Goal: Complete application form: Complete application form

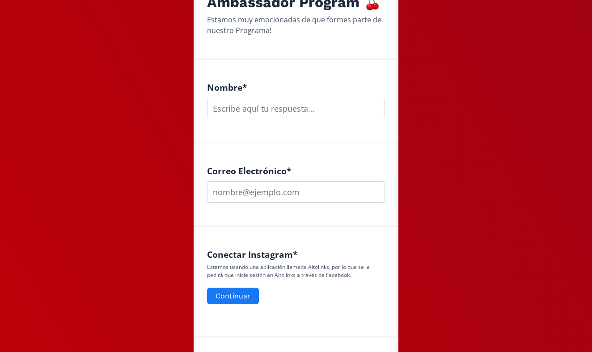
scroll to position [173, 0]
type input "K"
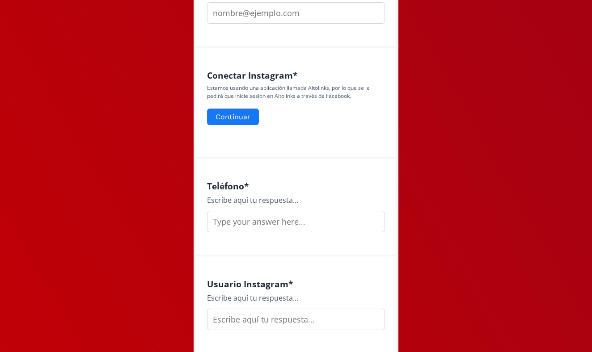
scroll to position [353, 0]
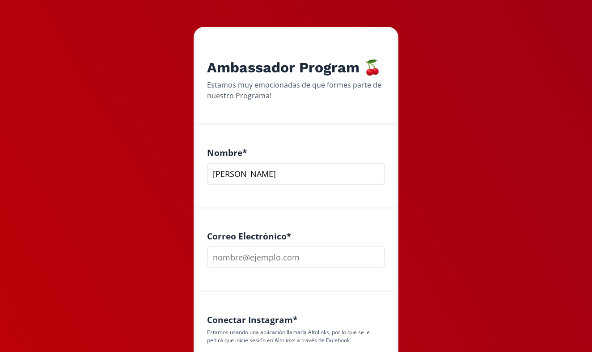
scroll to position [109, 0]
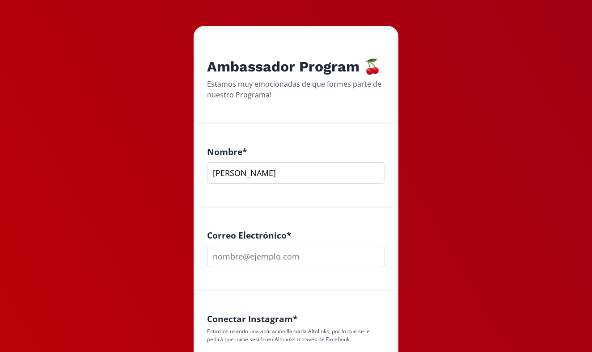
type input "Krizia Meyer"
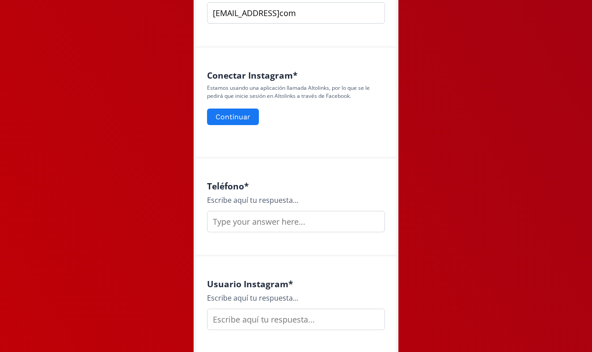
scroll to position [353, 0]
type input "kriziameyer_roca@hotmailcom"
click at [310, 208] on div "Teléfono * Escribe aquí tu respuesta..." at bounding box center [296, 205] width 178 height 51
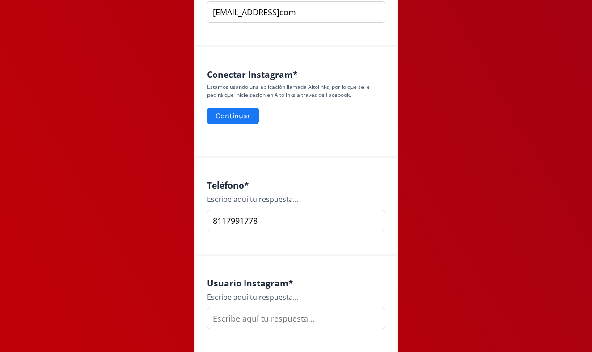
type input "8117991778"
click at [336, 178] on div "Teléfono * Escribe aquí tu respuesta... 8117991778" at bounding box center [295, 207] width 199 height 98
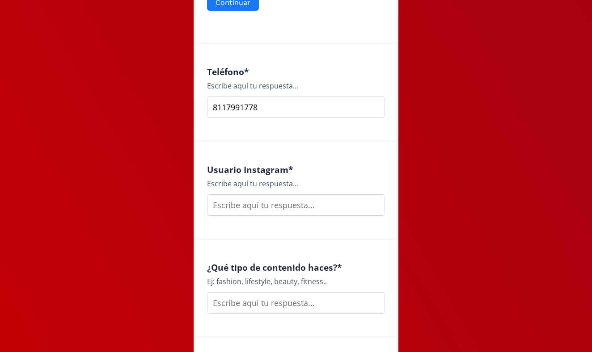
scroll to position [468, 0]
click at [332, 208] on input "text" at bounding box center [296, 203] width 178 height 21
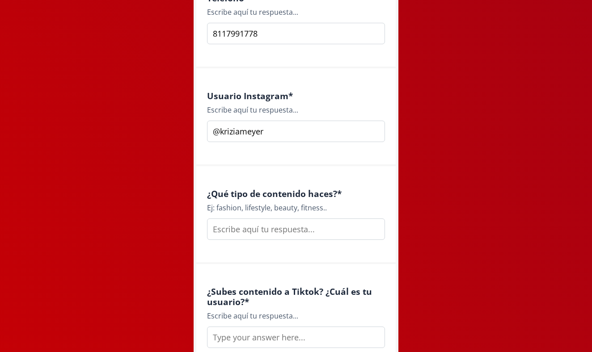
scroll to position [542, 0]
type input "@kriziameyer"
click at [323, 229] on input "text" at bounding box center [296, 228] width 178 height 21
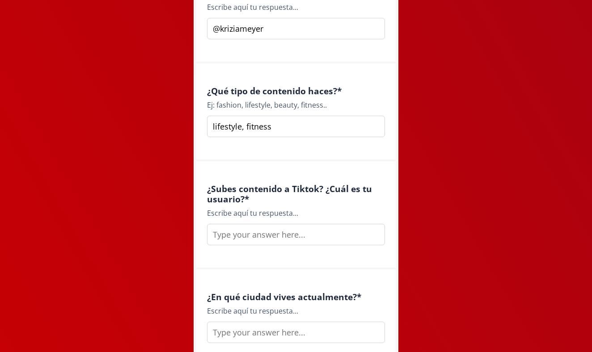
scroll to position [648, 0]
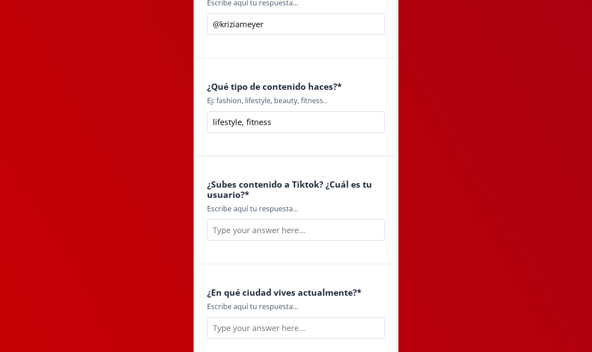
type input "lifestyle, fitness"
click at [353, 234] on input "text" at bounding box center [296, 229] width 178 height 21
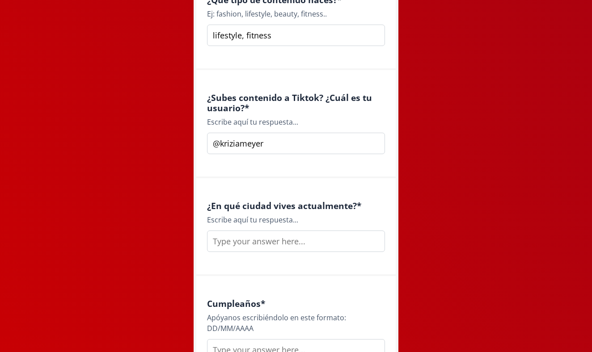
scroll to position [739, 0]
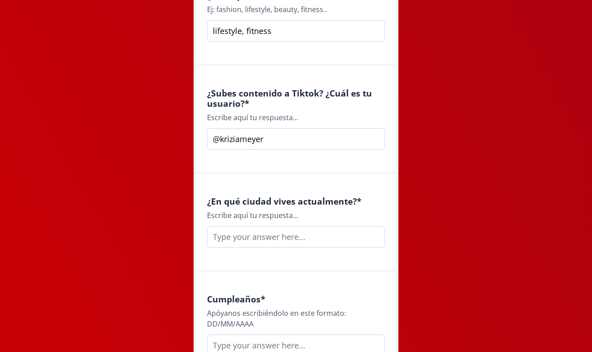
type input "@kriziameyer"
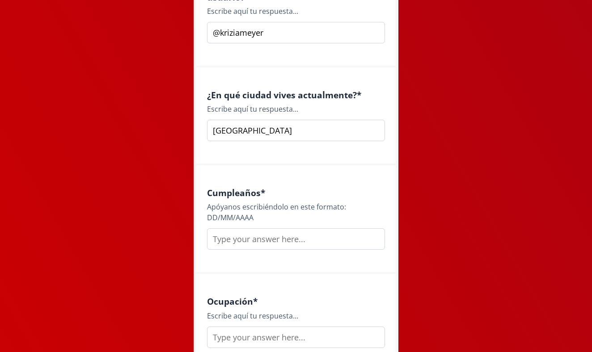
scroll to position [846, 0]
type input "Monterrey"
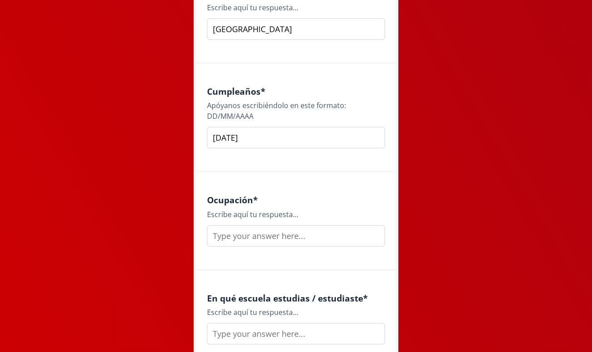
scroll to position [958, 0]
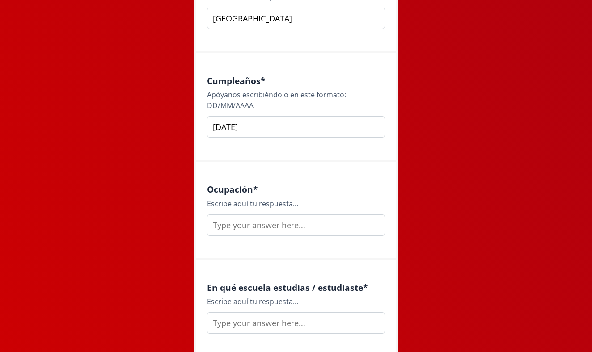
type input "[DATE]"
click at [290, 224] on input "text" at bounding box center [296, 224] width 178 height 21
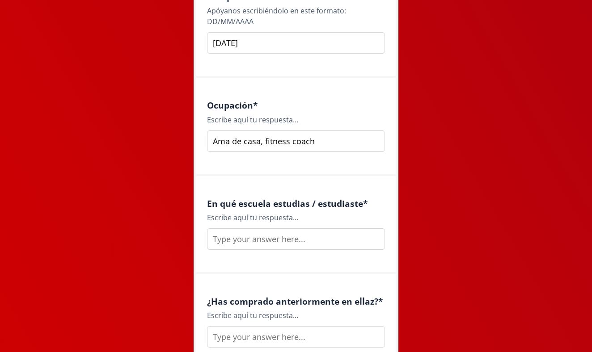
scroll to position [1046, 0]
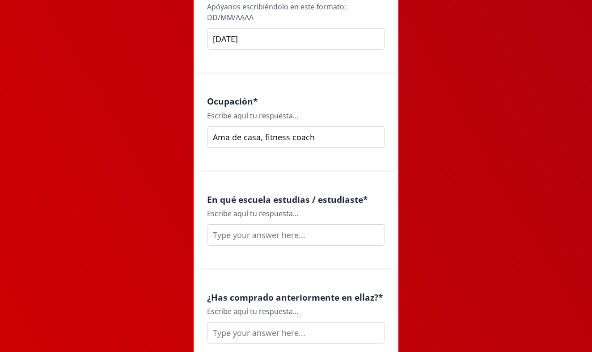
type input "Ama de casa, fitness coach"
click at [262, 236] on input "text" at bounding box center [296, 234] width 178 height 21
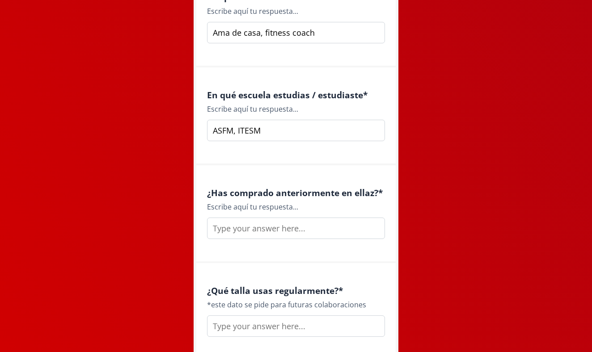
scroll to position [1154, 0]
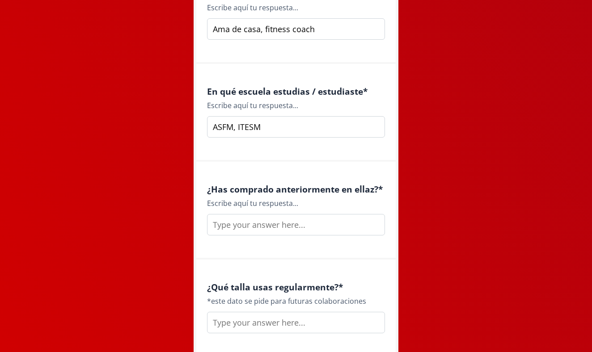
type input "ASFM, ITESM"
click at [253, 230] on input "text" at bounding box center [296, 224] width 178 height 21
type input "s"
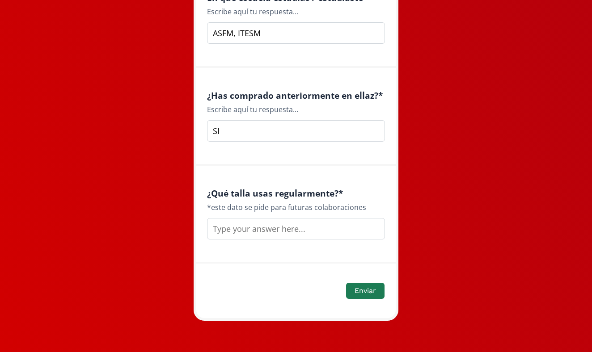
scroll to position [1248, 0]
type input "SI"
click at [233, 234] on input "text" at bounding box center [296, 228] width 178 height 21
type input "M"
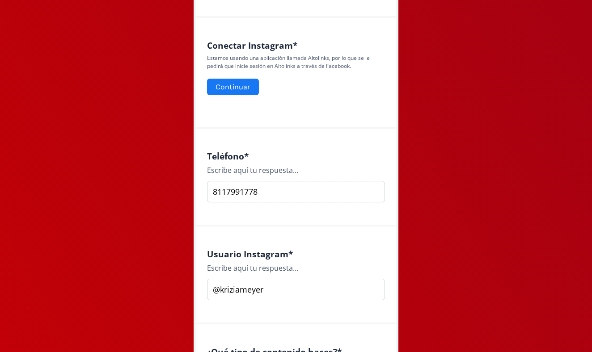
scroll to position [376, 0]
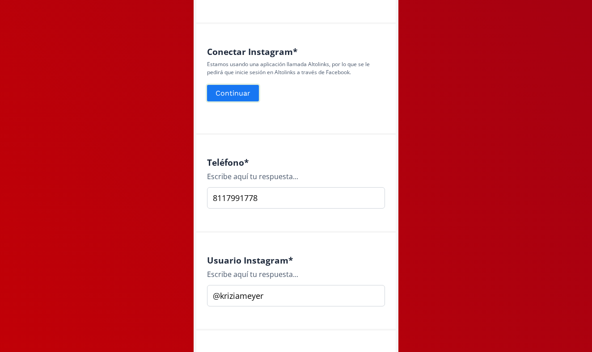
type input "Small/Medium"
click at [238, 98] on button "Continuar" at bounding box center [233, 93] width 55 height 19
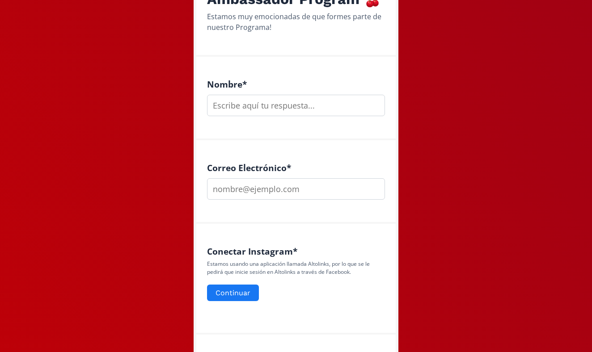
scroll to position [177, 0]
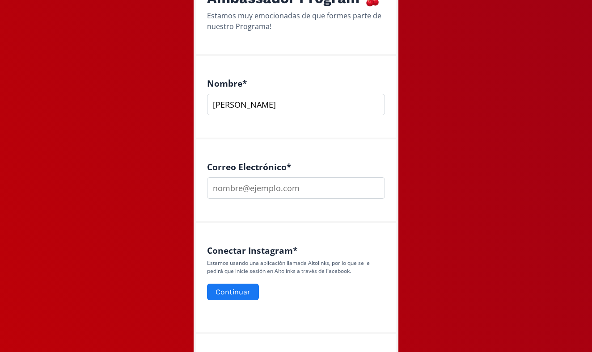
type input "[PERSON_NAME]"
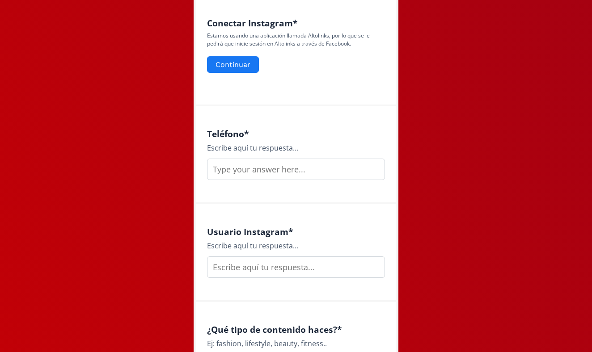
scroll to position [414, 0]
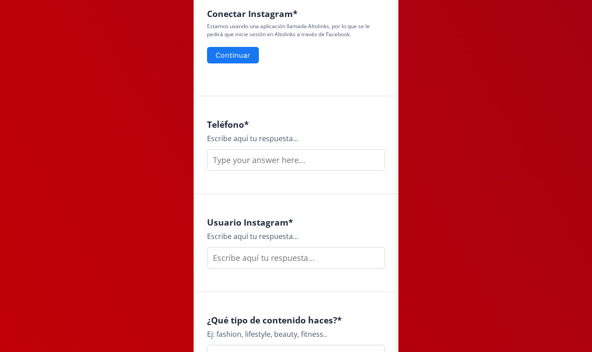
type input "[EMAIL_ADDRESS][DOMAIN_NAME]"
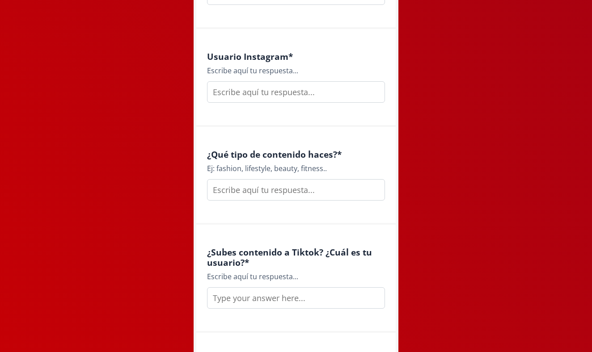
scroll to position [580, 0]
type input "8117991778"
click at [267, 100] on input "text" at bounding box center [296, 91] width 178 height 21
type input "kriziameyer"
click at [278, 188] on input "text" at bounding box center [296, 189] width 178 height 21
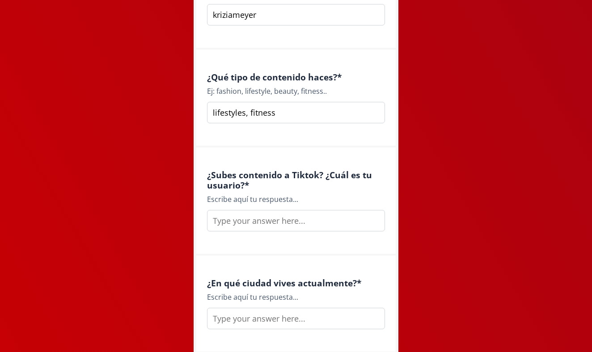
scroll to position [663, 0]
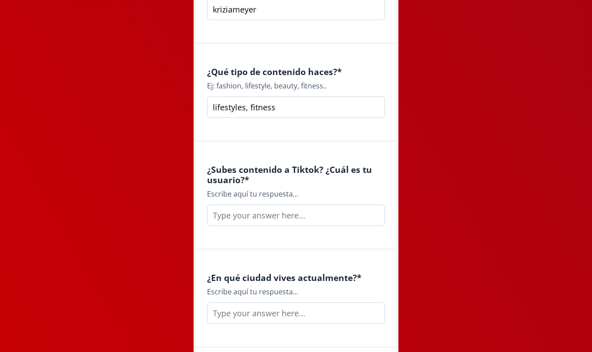
type input "lifestyles, fitness"
click at [269, 212] on input "text" at bounding box center [296, 215] width 178 height 21
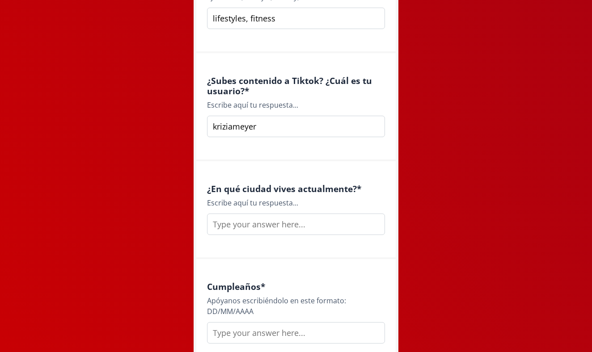
scroll to position [756, 0]
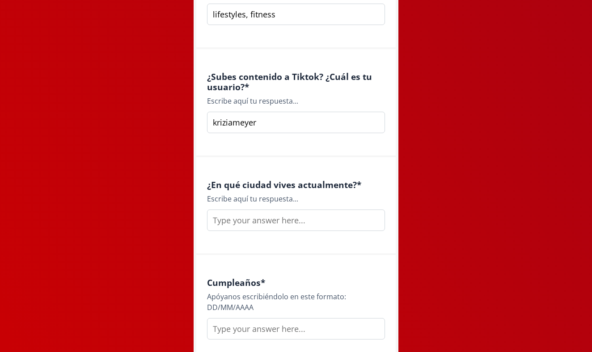
type input "kriziameyer"
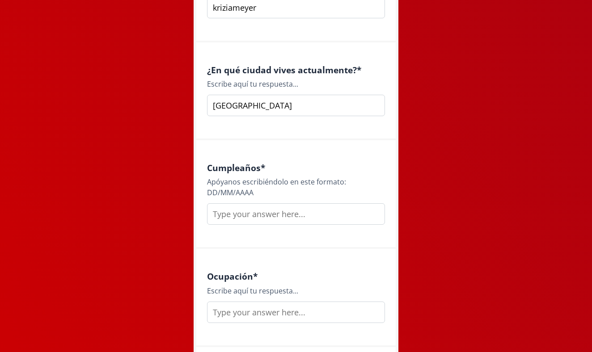
scroll to position [887, 0]
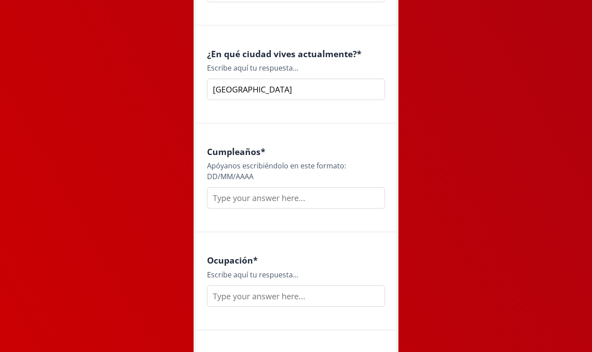
type input "[GEOGRAPHIC_DATA]"
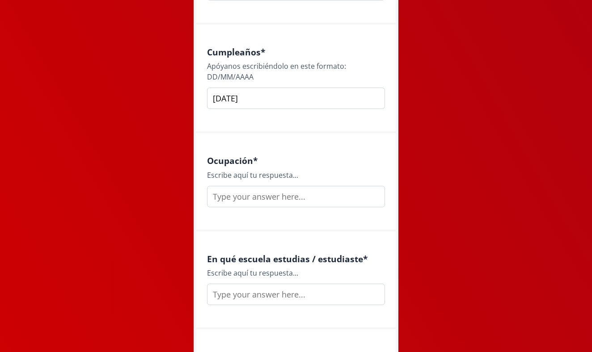
scroll to position [988, 0]
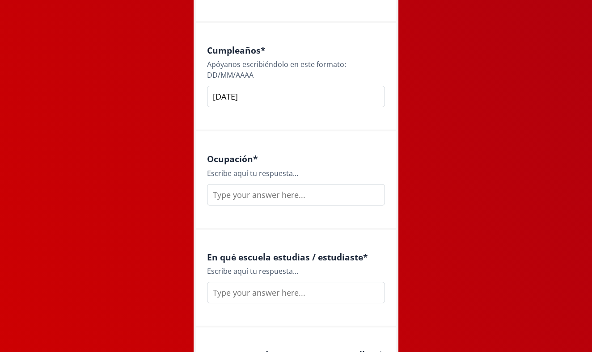
type input "[DATE]"
click at [230, 202] on input "text" at bounding box center [296, 194] width 178 height 21
type input "c"
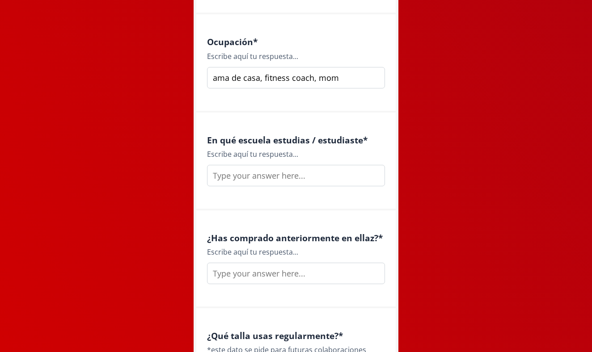
scroll to position [1112, 0]
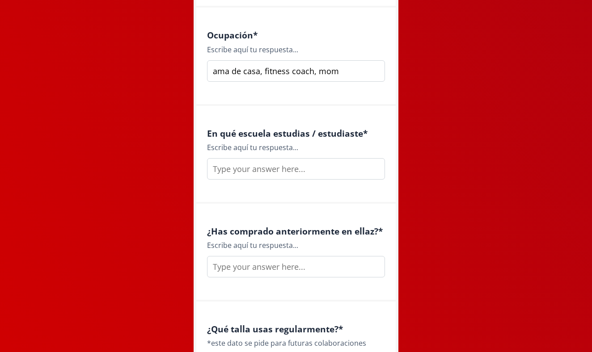
type input "ama de casa, fitness coach, mom"
click at [223, 168] on input "text" at bounding box center [296, 168] width 178 height 21
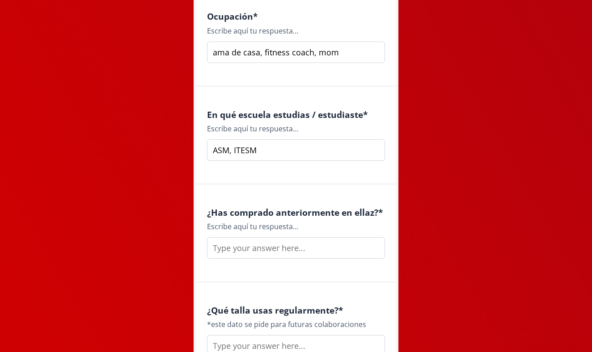
scroll to position [1131, 0]
click at [222, 146] on input "ASM, ITESM" at bounding box center [296, 149] width 178 height 21
type input "ASFM, ITESM"
click at [253, 240] on input "text" at bounding box center [296, 246] width 178 height 21
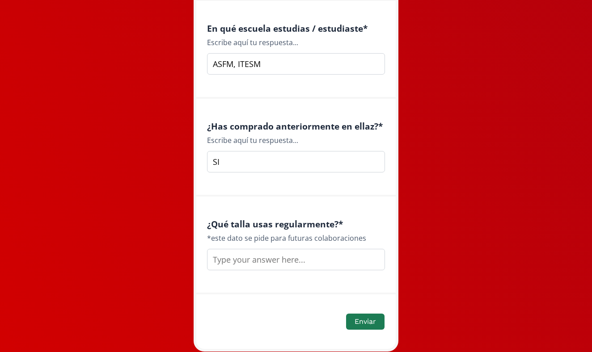
scroll to position [1218, 0]
type input "SI"
click at [247, 258] on input "text" at bounding box center [296, 258] width 178 height 21
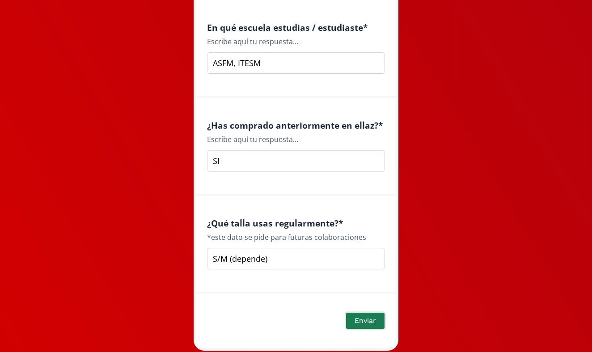
type input "S/M (depende)"
click at [368, 325] on button "Enviar" at bounding box center [365, 320] width 41 height 19
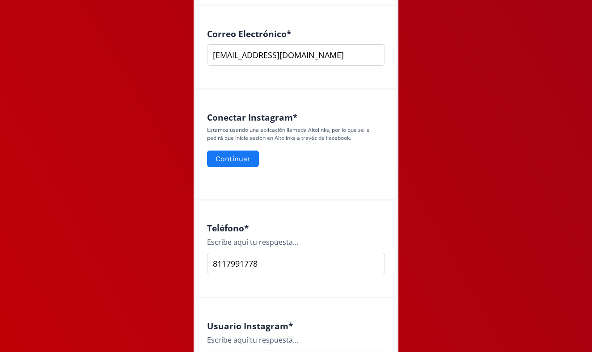
click at [294, 184] on div "Conectar Instagram * Estamos usando una aplicación llamada Altolinks, por lo qu…" at bounding box center [295, 145] width 199 height 111
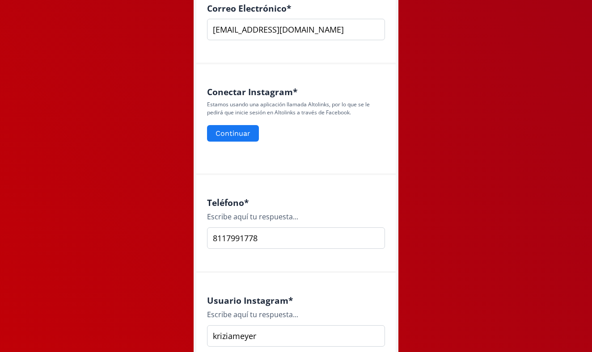
scroll to position [333, 0]
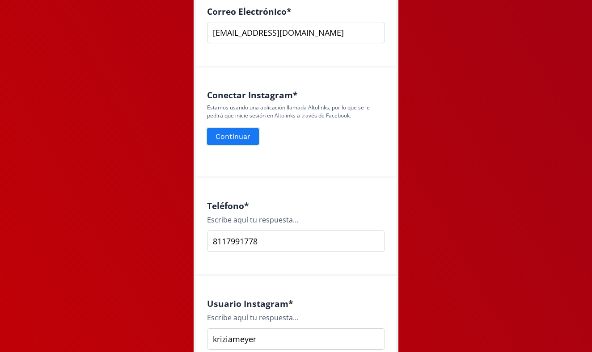
click at [249, 140] on button "Continuar" at bounding box center [233, 136] width 55 height 19
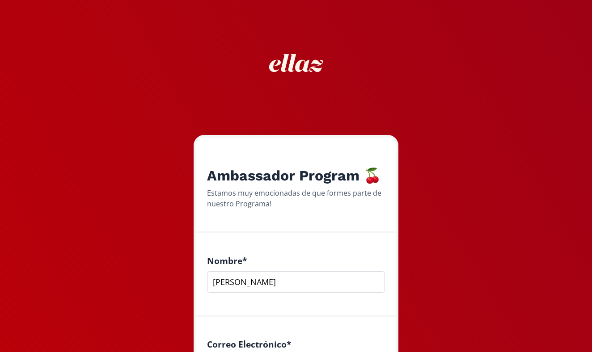
type input "Krizia Meyer"
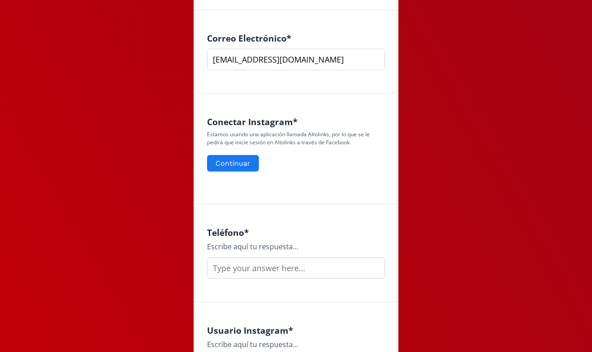
scroll to position [311, 0]
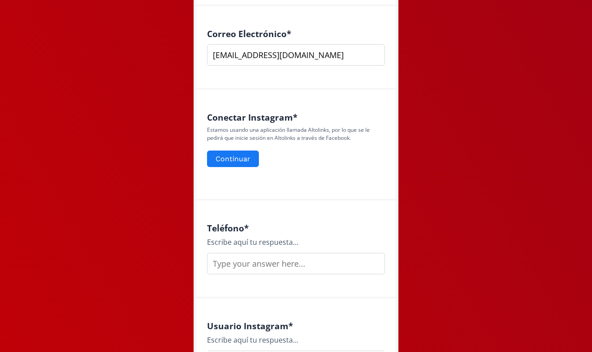
type input "[EMAIL_ADDRESS][DOMAIN_NAME]"
click at [240, 170] on div "Conectar Instagram * Estamos usando una aplicación llamada Altolinks, por lo qu…" at bounding box center [296, 144] width 178 height 64
click at [237, 160] on button "Continuar" at bounding box center [233, 158] width 55 height 19
